Goal: Information Seeking & Learning: Find specific fact

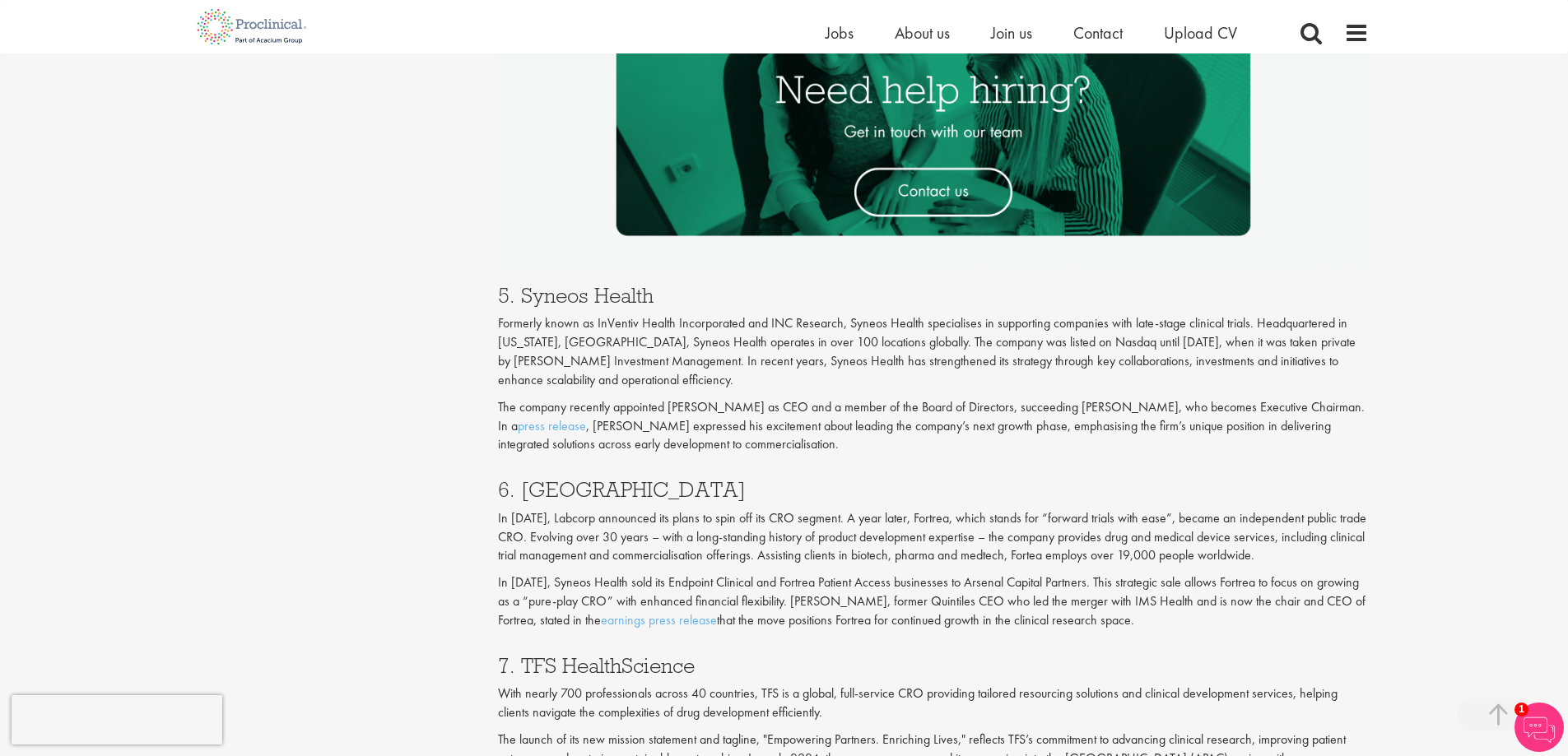
scroll to position [2550, 0]
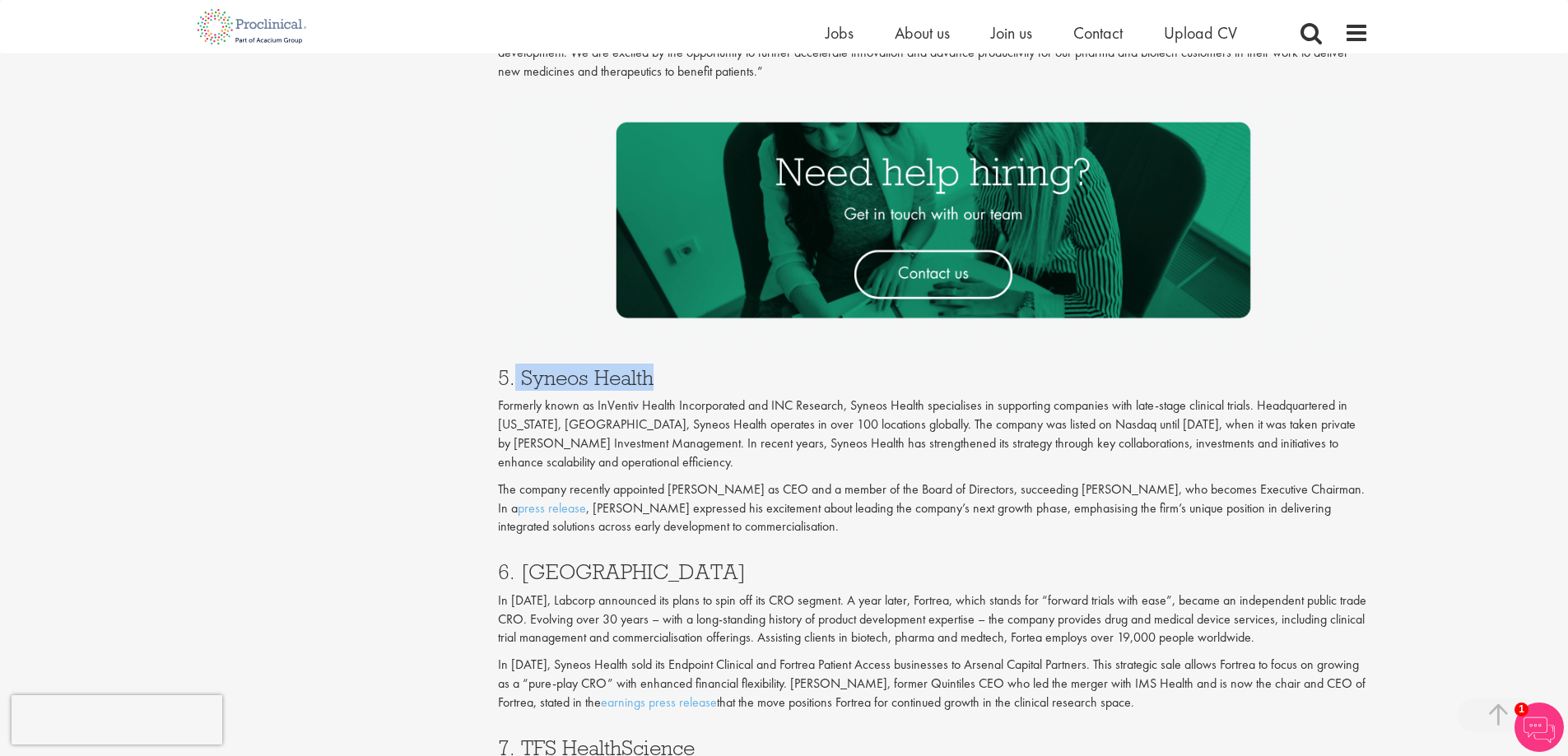
drag, startPoint x: 516, startPoint y: 384, endPoint x: 669, endPoint y: 372, distance: 153.5
click at [669, 372] on h3 "5. Syneos Health" at bounding box center [932, 378] width 870 height 22
copy h3 "Syneos Health"
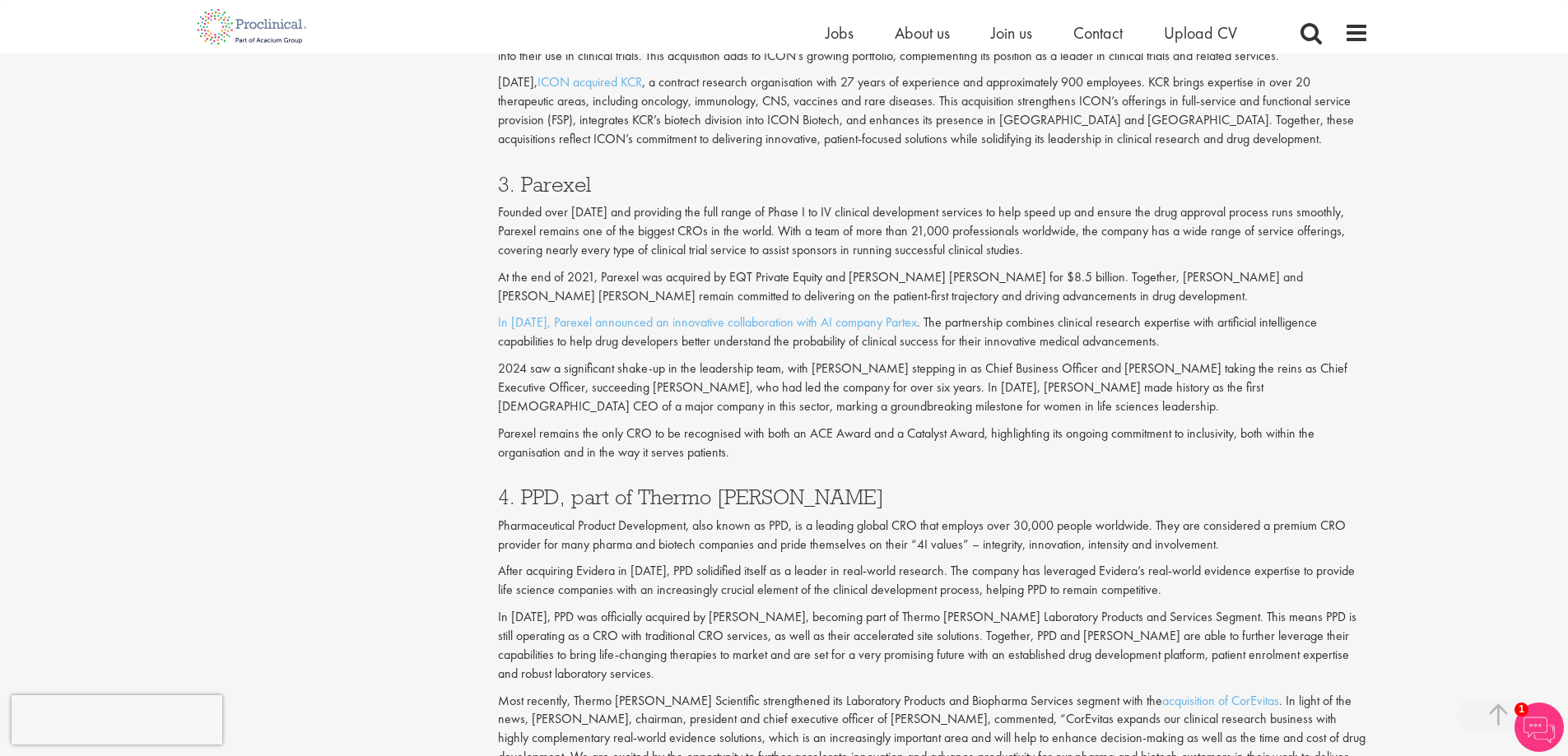
scroll to position [1809, 0]
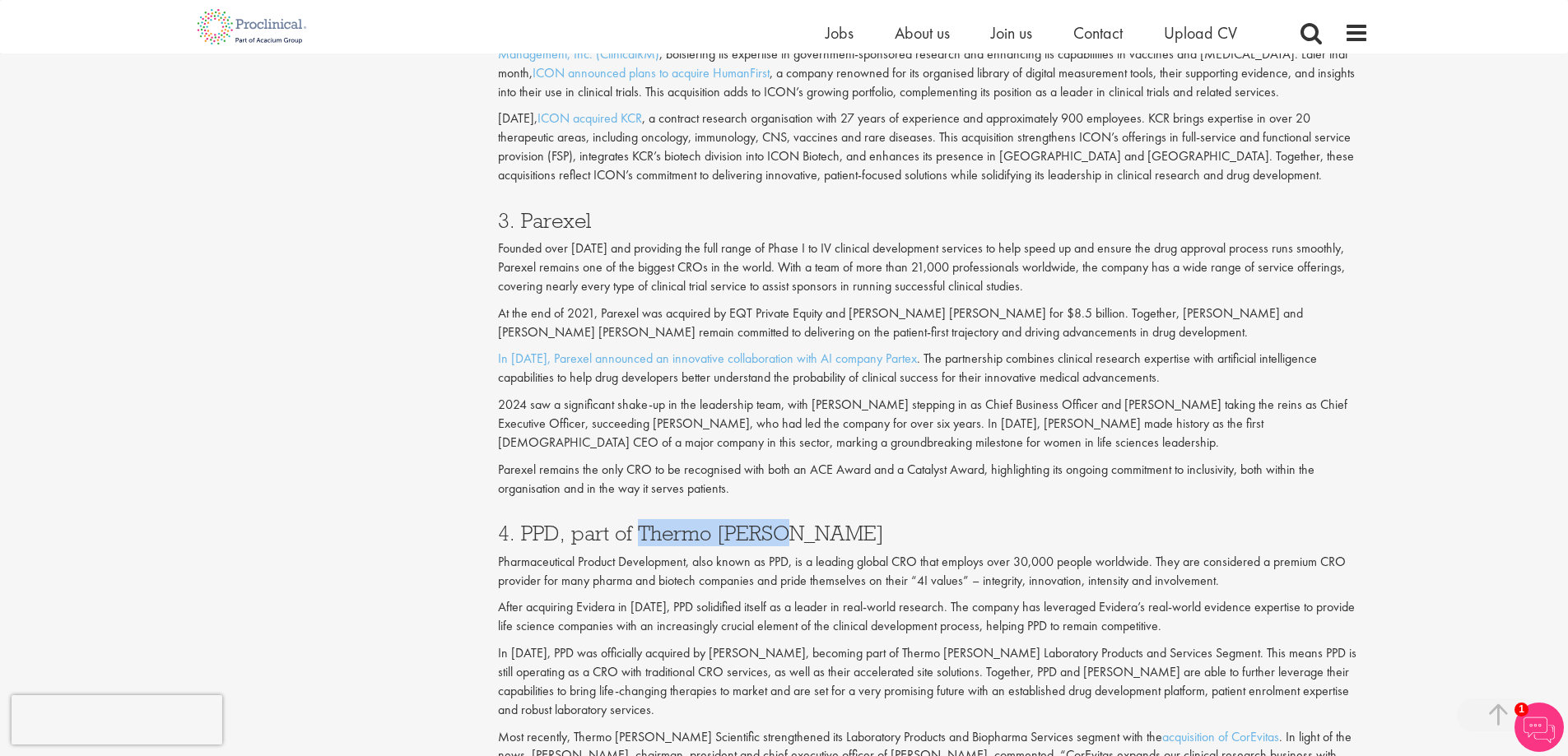
drag, startPoint x: 637, startPoint y: 532, endPoint x: 770, endPoint y: 522, distance: 133.4
click at [770, 522] on h3 "4. PPD, part of Thermo [PERSON_NAME]" at bounding box center [932, 533] width 870 height 22
copy h3 "Thermo [PERSON_NAME]"
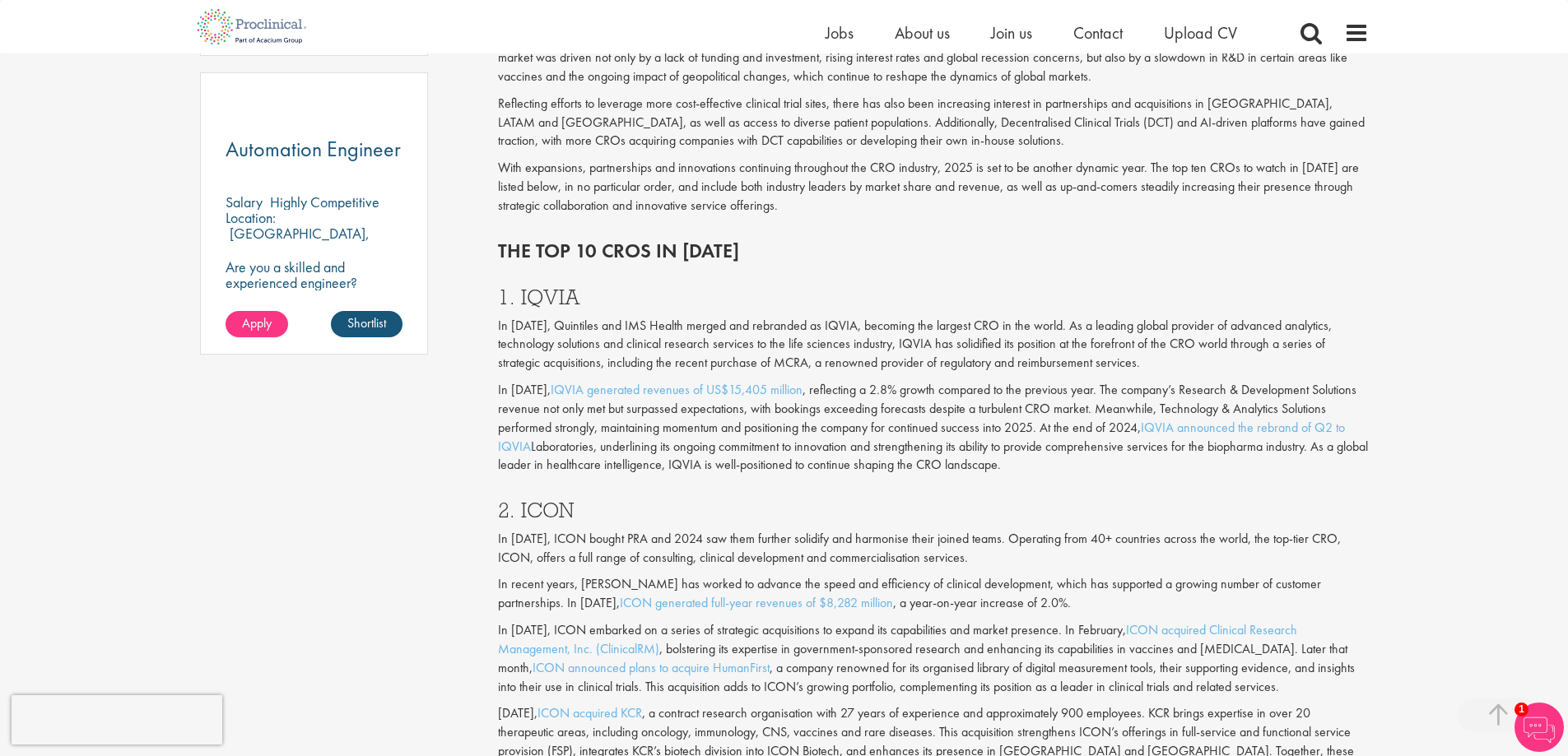
scroll to position [1152, 0]
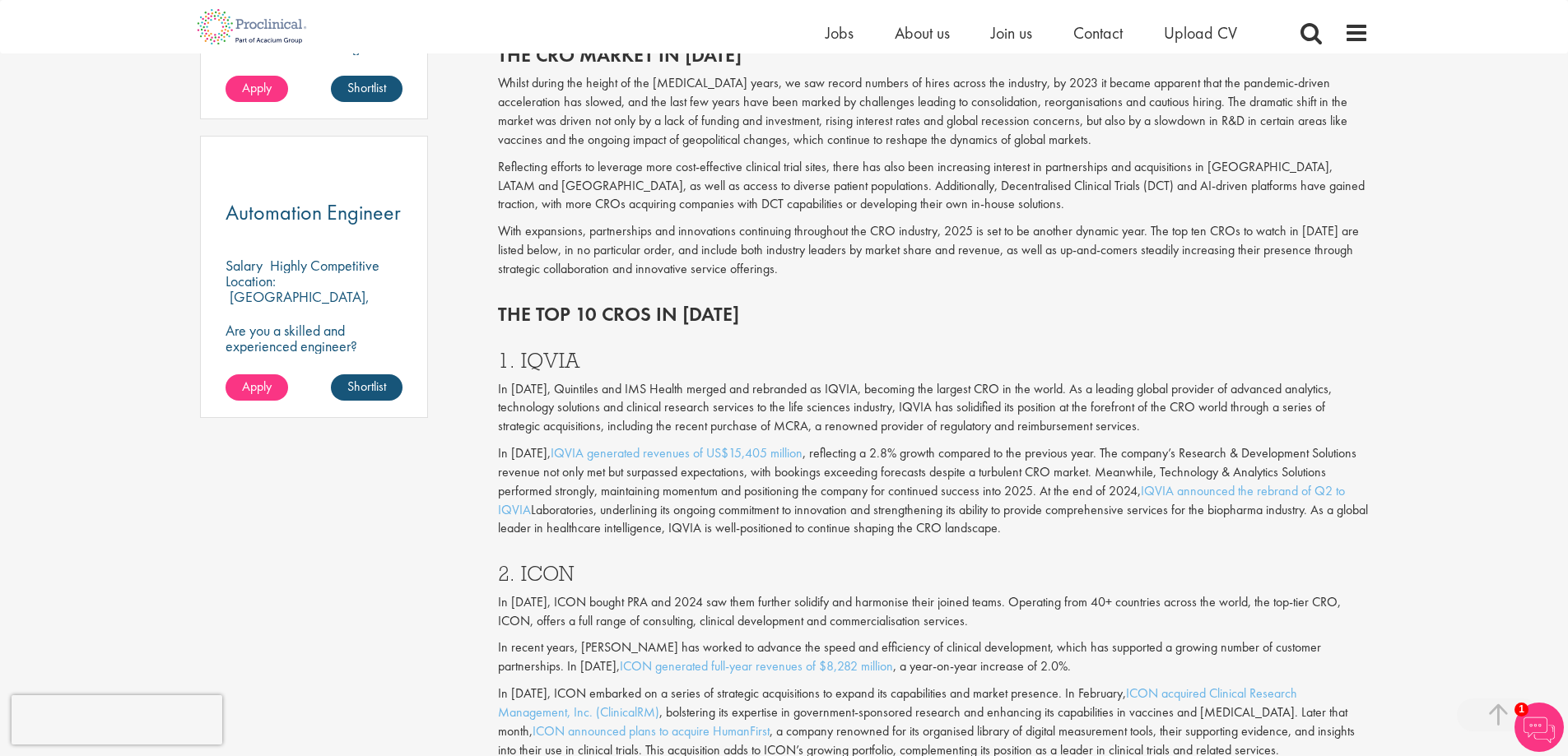
click at [536, 576] on h3 "2. ICON" at bounding box center [932, 573] width 870 height 22
copy h3 "ICON"
